Goal: Information Seeking & Learning: Learn about a topic

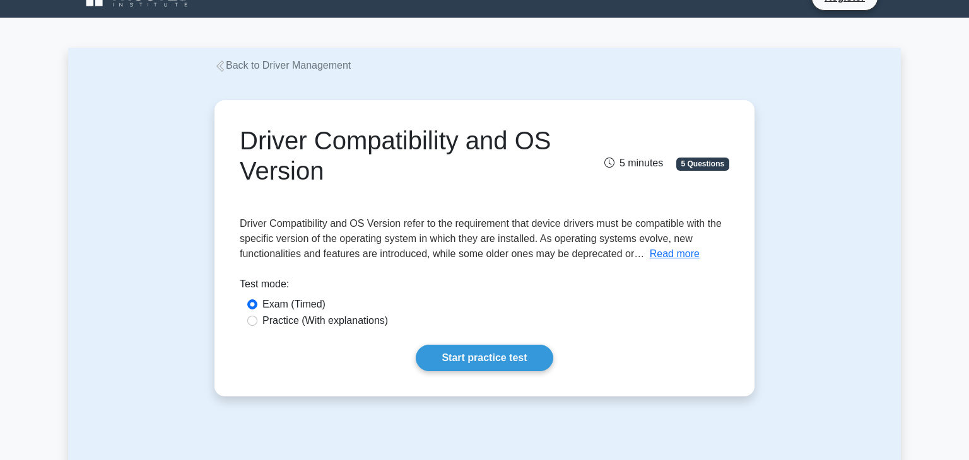
scroll to position [25, 0]
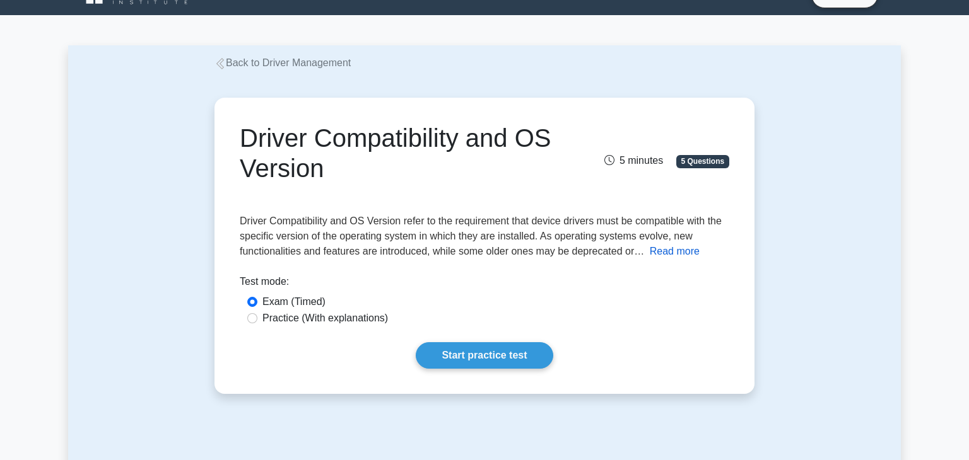
click at [687, 254] on button "Read more" at bounding box center [675, 251] width 50 height 15
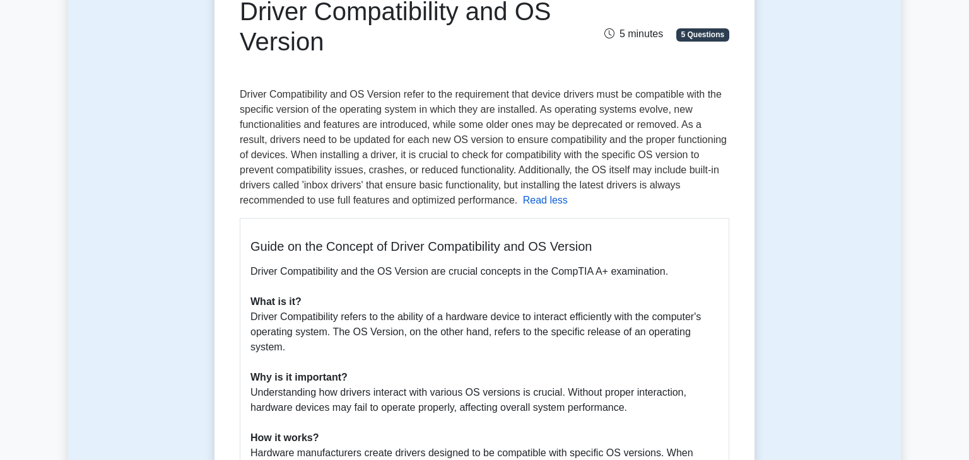
scroll to position [177, 0]
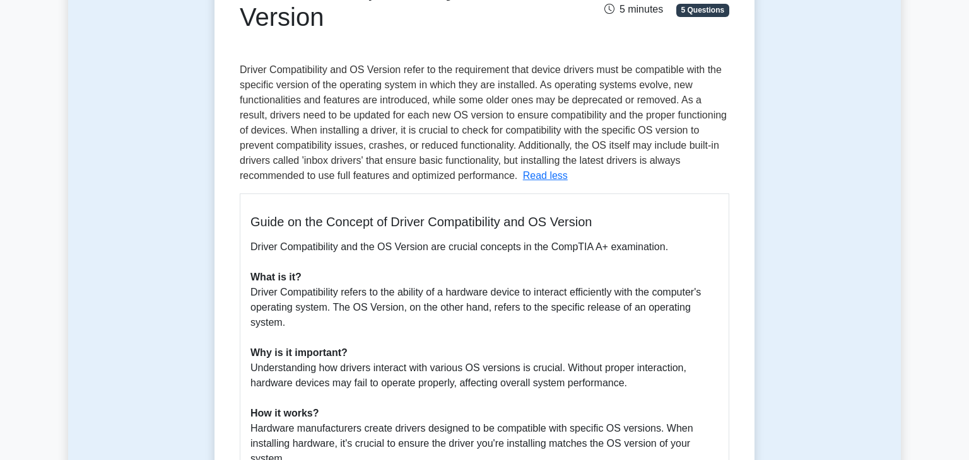
click at [523, 168] on button "Read less" at bounding box center [545, 175] width 45 height 15
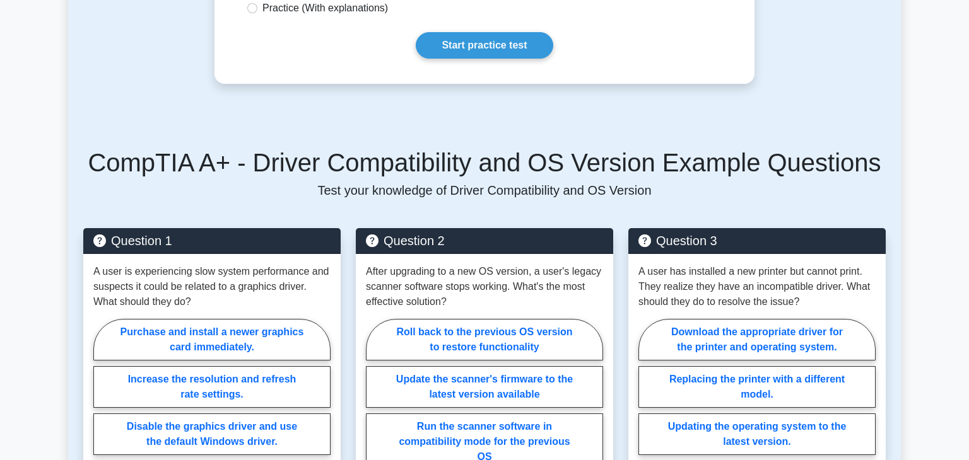
scroll to position [337, 0]
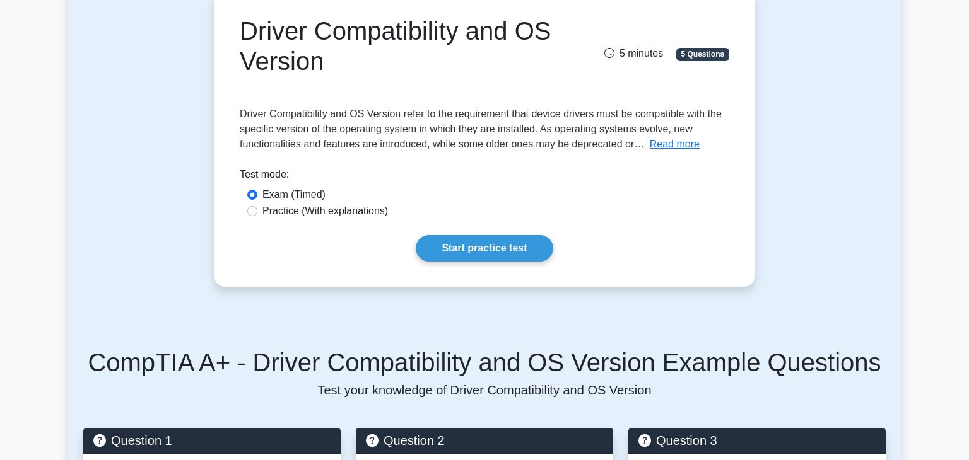
scroll to position [161, 0]
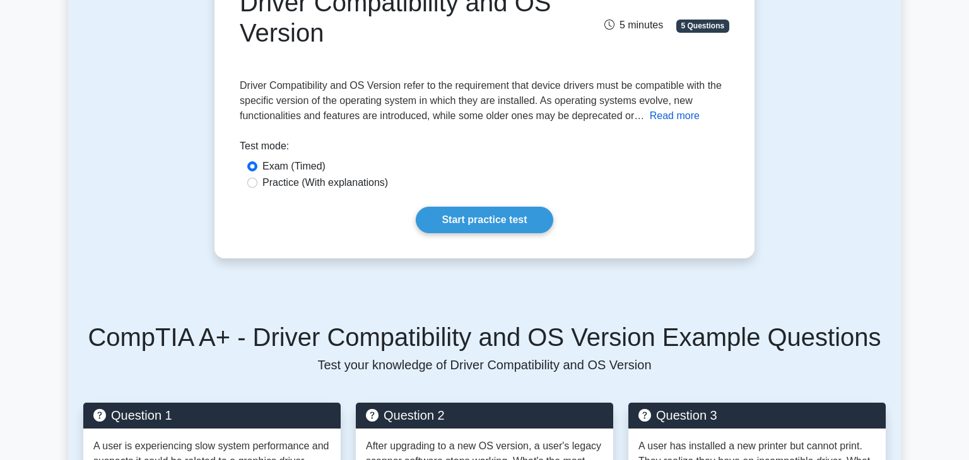
click at [653, 108] on button "Read more" at bounding box center [675, 115] width 50 height 15
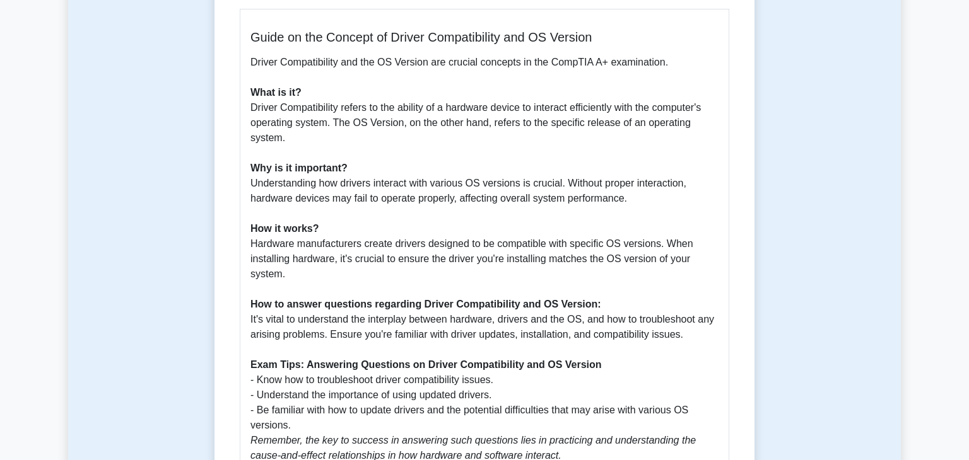
scroll to position [363, 0]
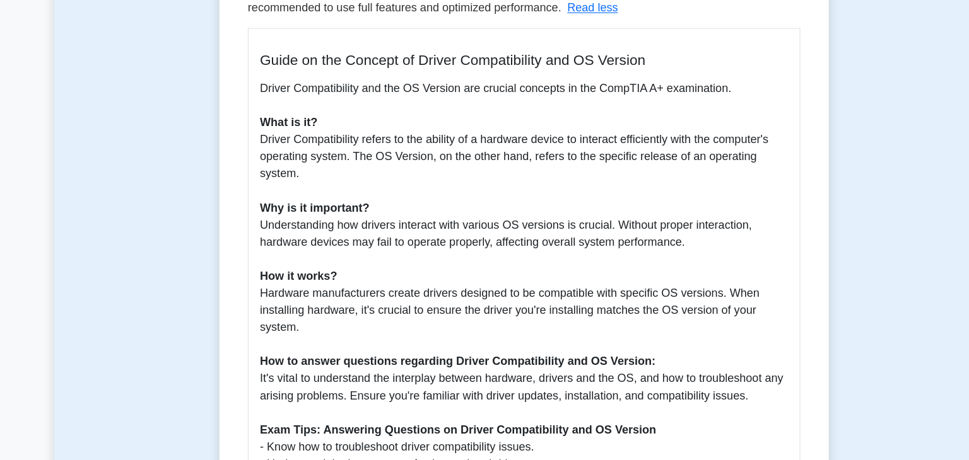
click at [523, 25] on button "Read less" at bounding box center [545, 32] width 45 height 15
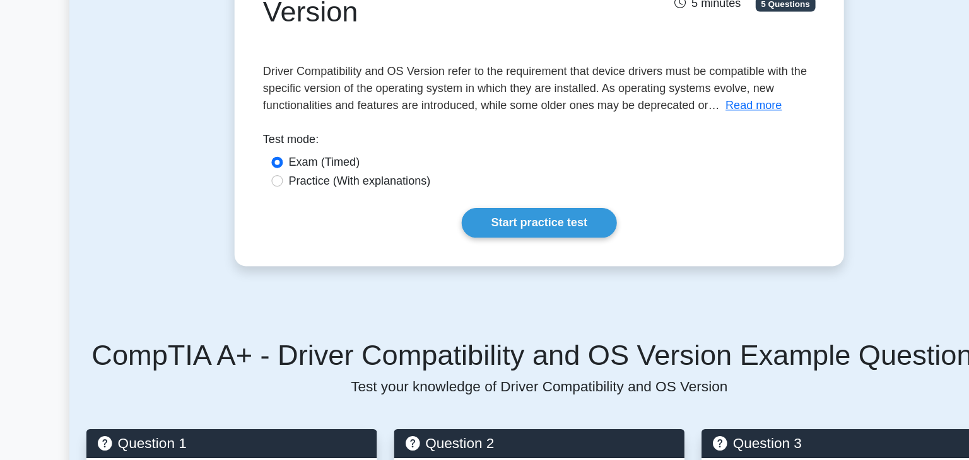
scroll to position [149, 0]
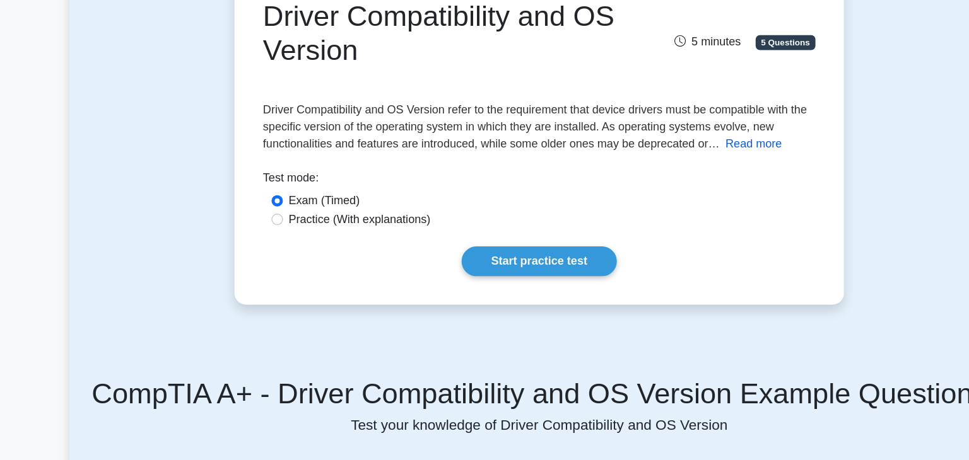
click at [671, 131] on button "Read more" at bounding box center [675, 127] width 50 height 15
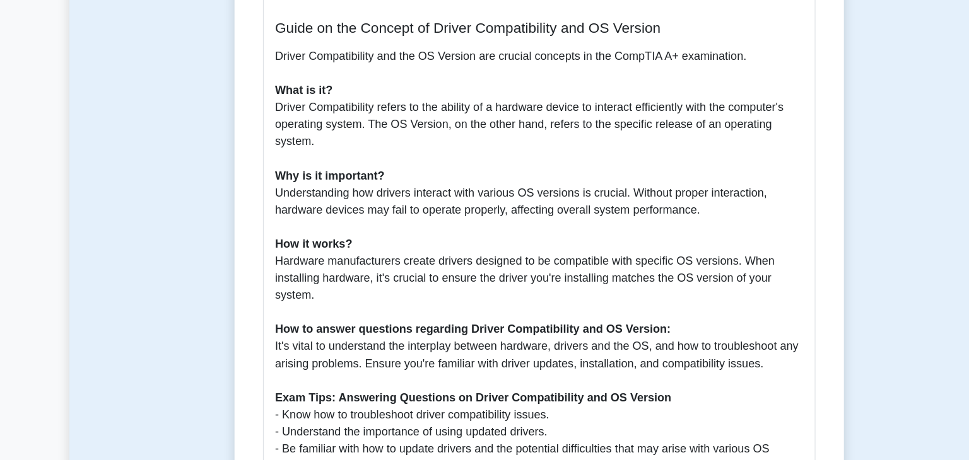
scroll to position [324, 0]
click at [865, 154] on div "Driver Compatibility and OS Version 5 minutes 5 Questions Read less What is it?…" at bounding box center [484, 231] width 832 height 918
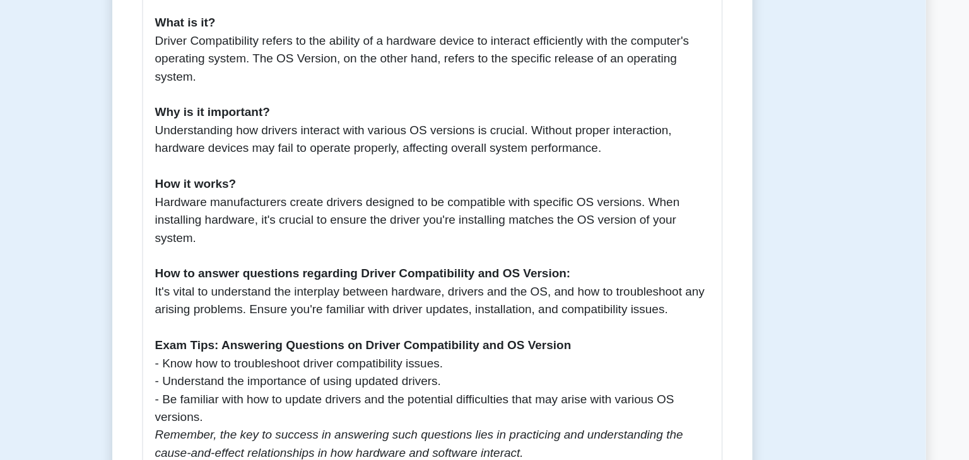
scroll to position [370, 0]
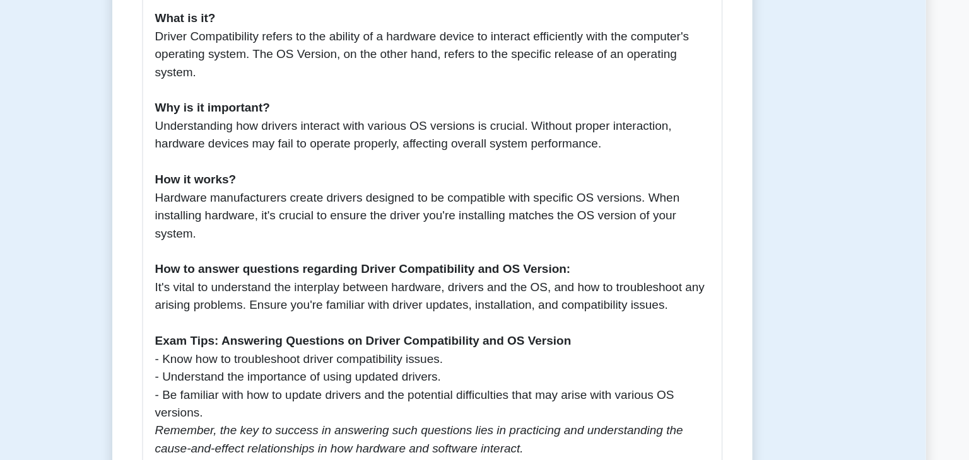
click at [197, 85] on div "Driver Compatibility and OS Version 5 minutes 5 Questions Read less What is it?…" at bounding box center [484, 185] width 832 height 918
